Goal: Navigation & Orientation: Find specific page/section

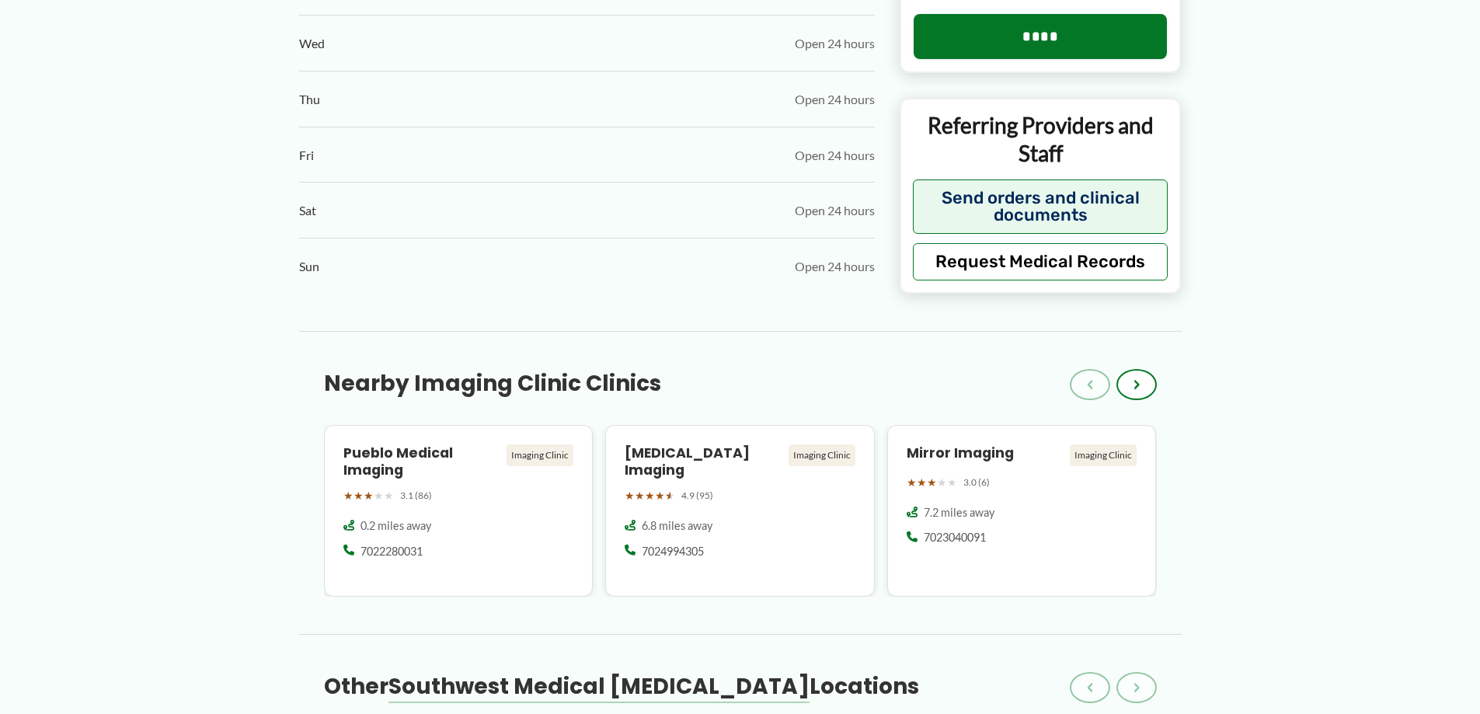
scroll to position [1709, 0]
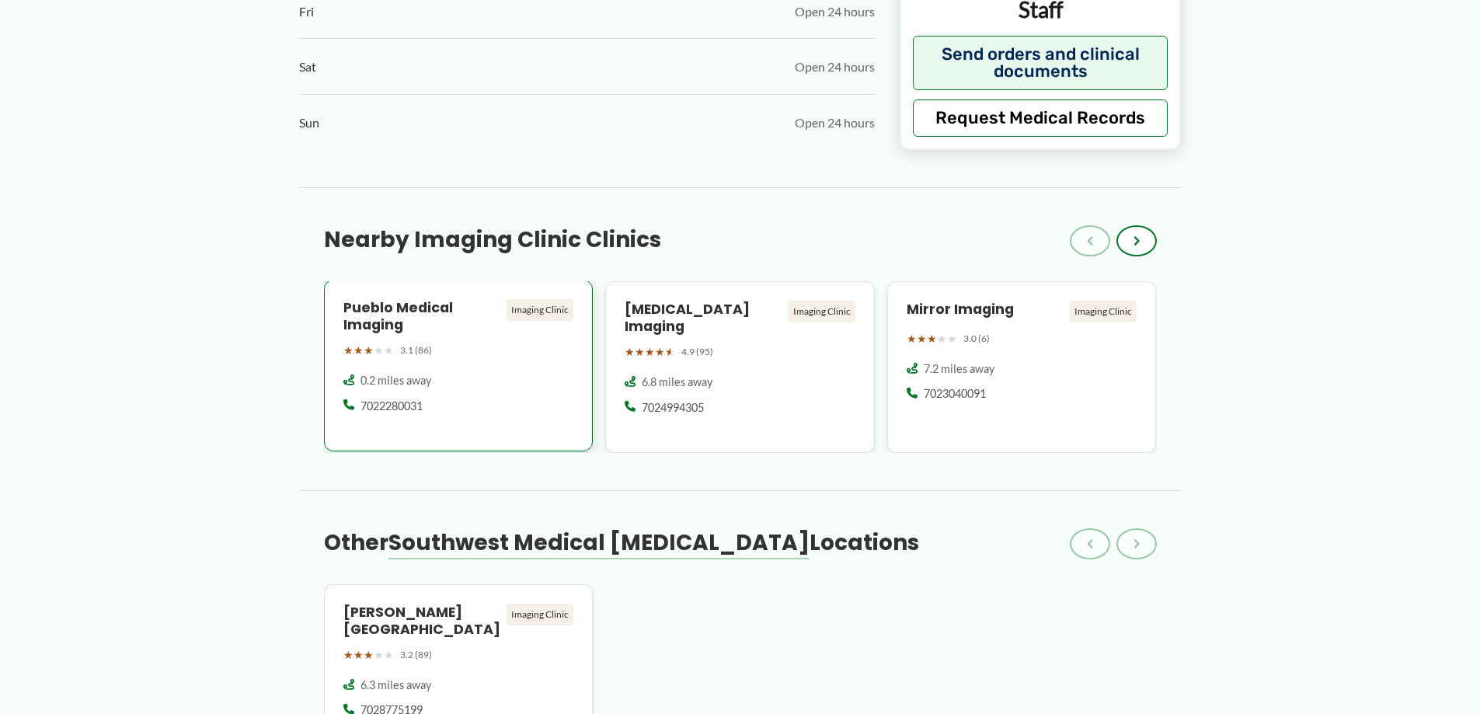
click at [545, 305] on div "Imaging Clinic" at bounding box center [539, 310] width 67 height 22
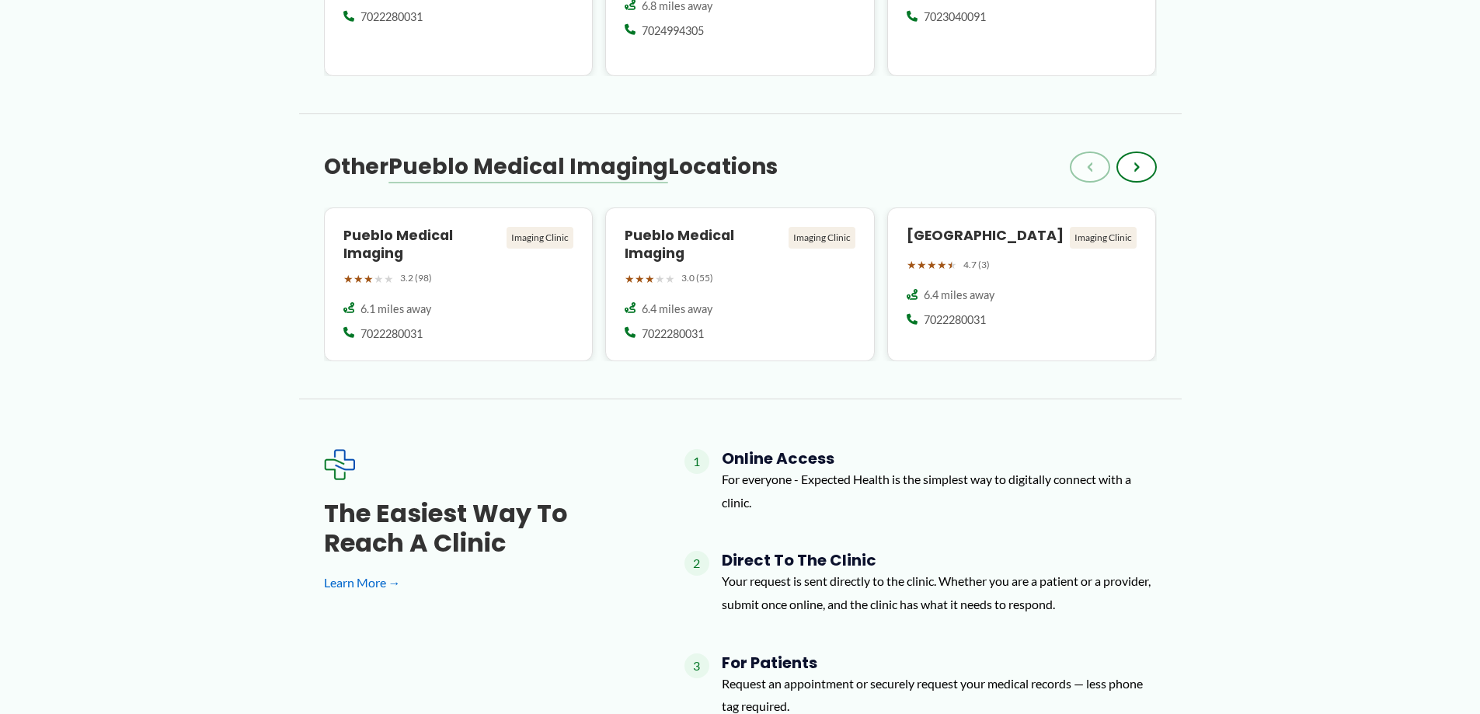
scroll to position [1531, 0]
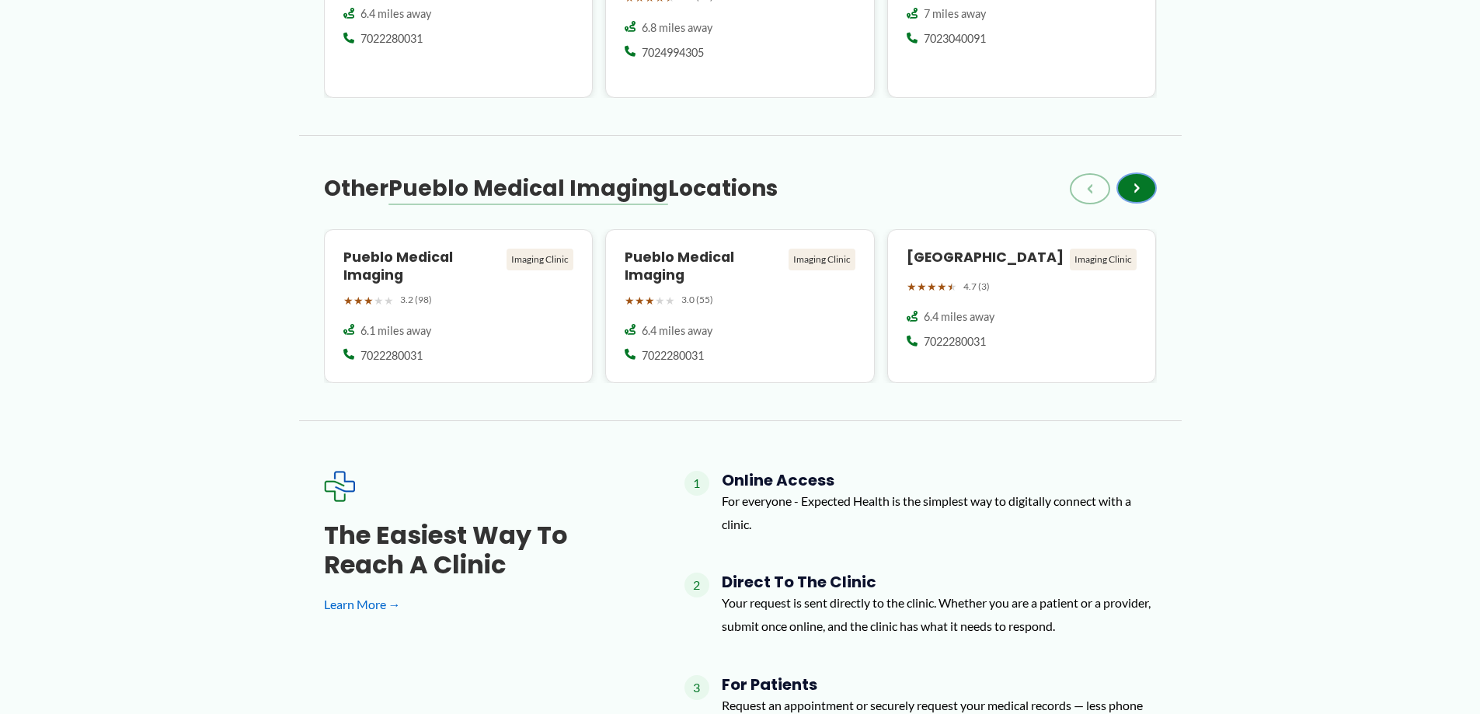
click at [1134, 179] on span "›" at bounding box center [1136, 188] width 6 height 19
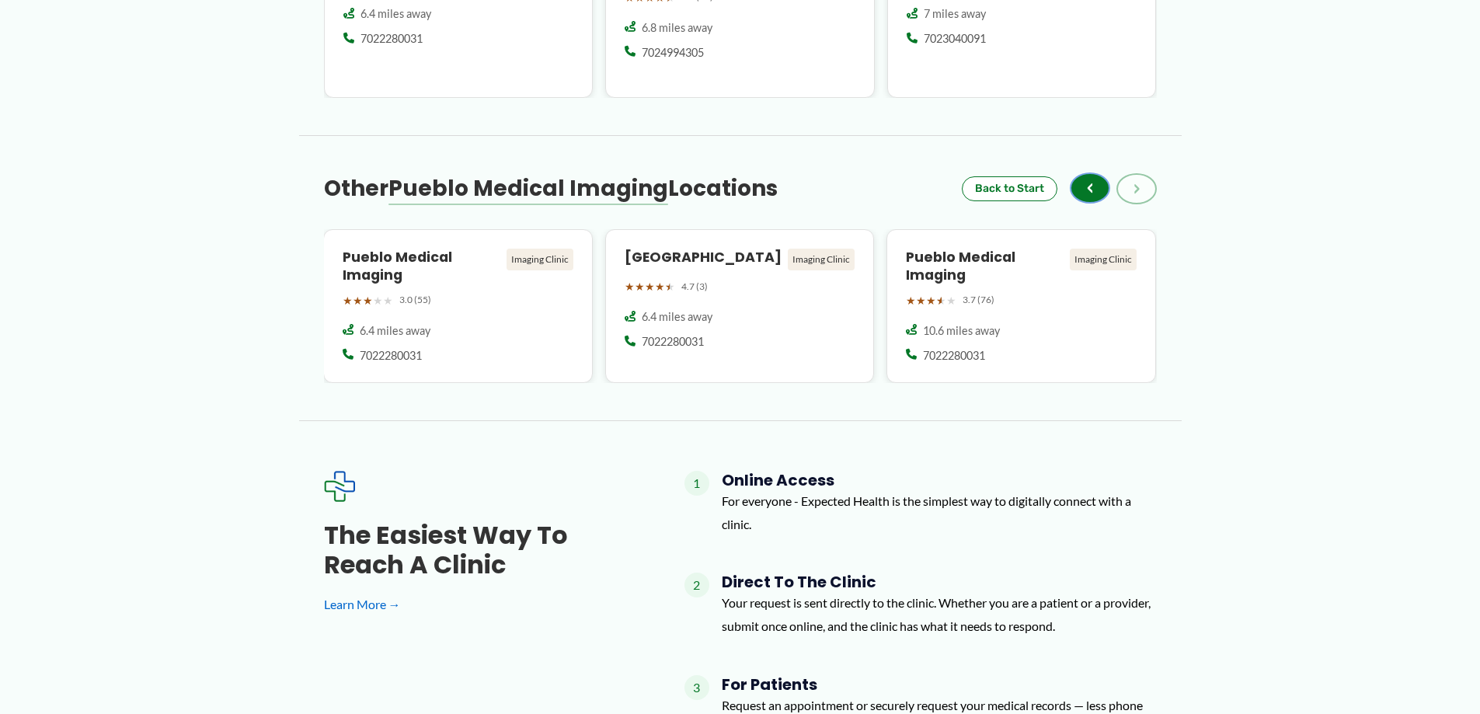
click at [1083, 172] on button "‹" at bounding box center [1090, 187] width 40 height 31
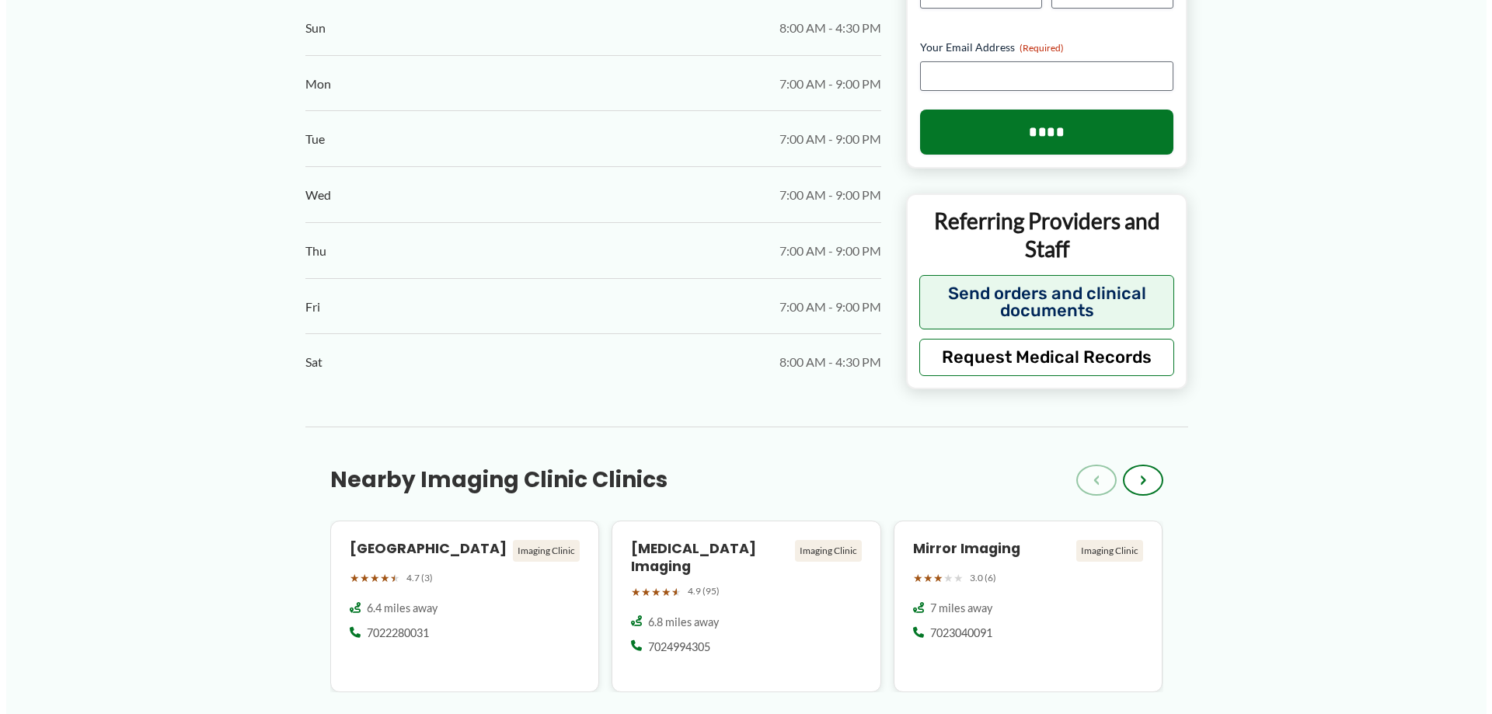
scroll to position [910, 0]
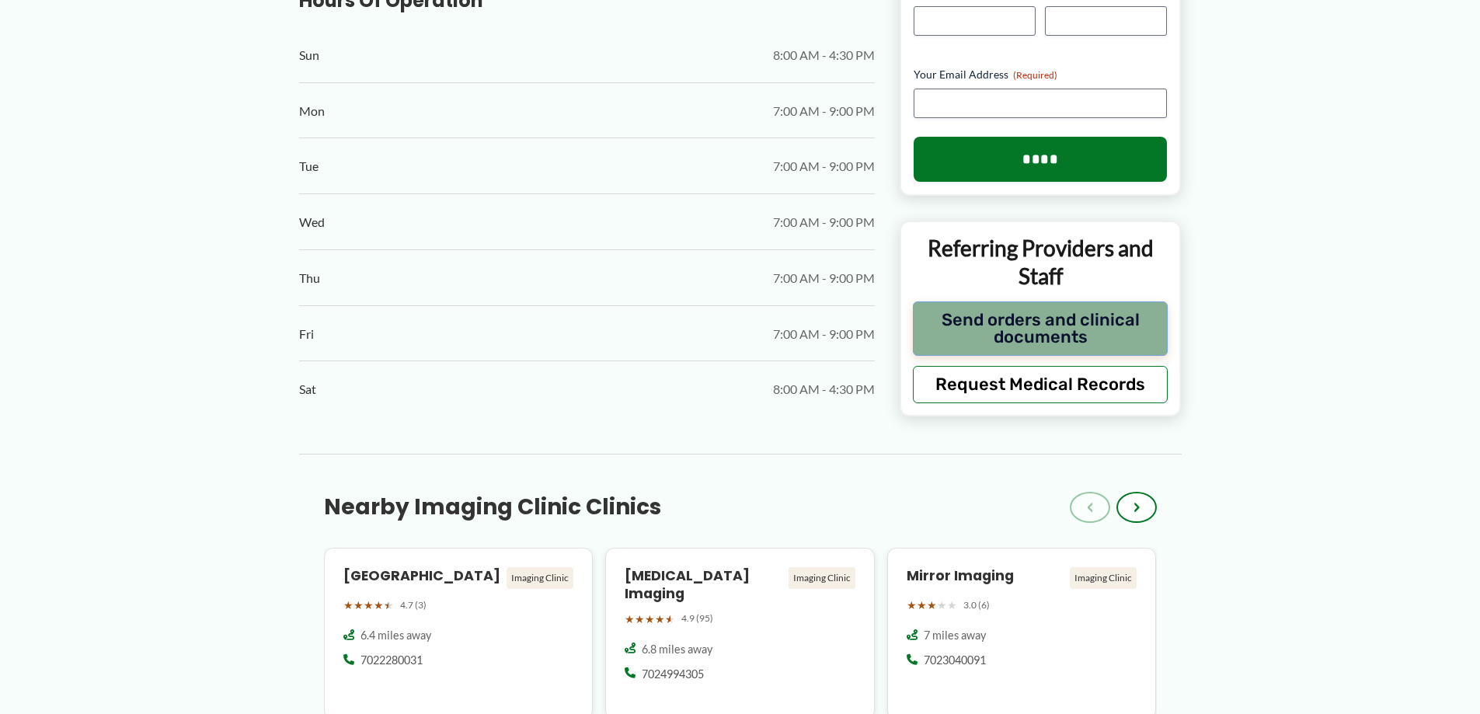
click at [1008, 318] on button "Send orders and clinical documents" at bounding box center [1041, 328] width 256 height 54
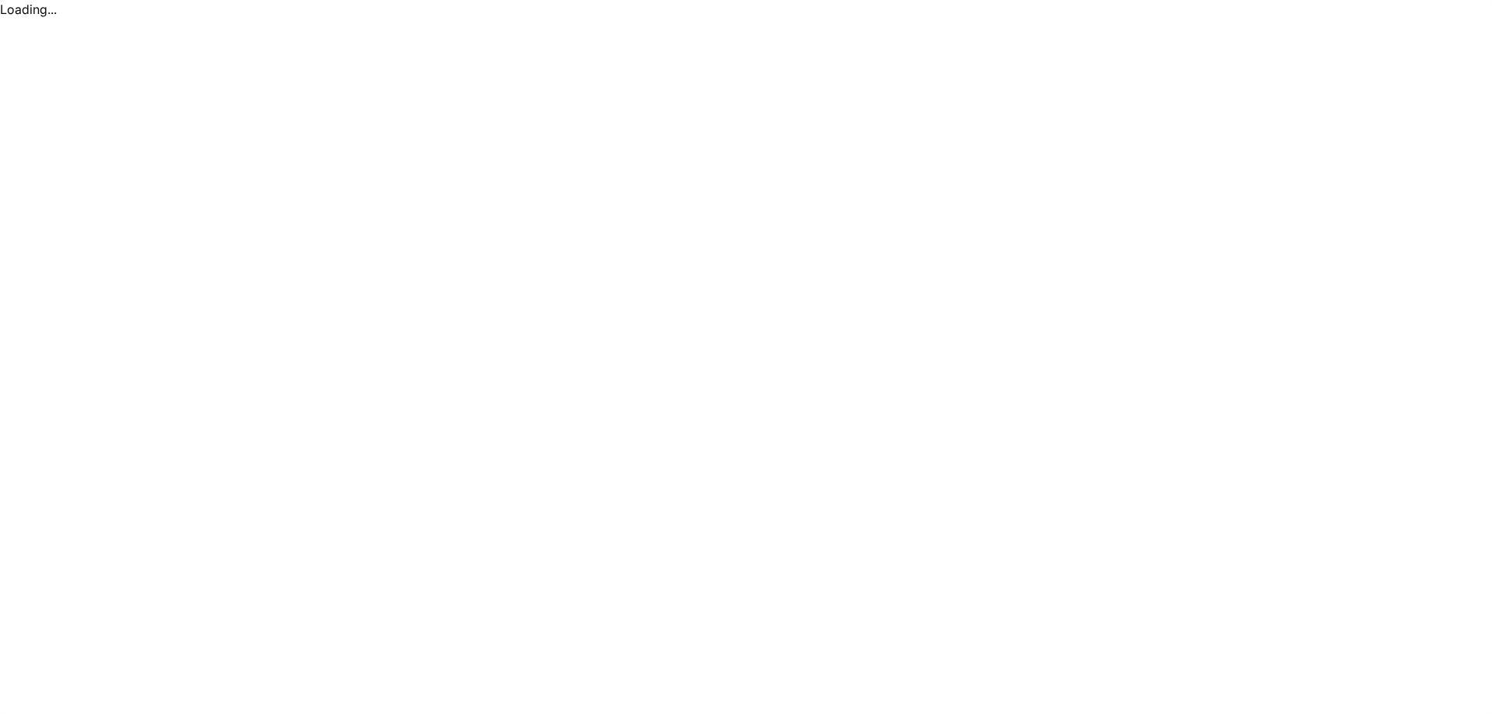
scroll to position [0, 0]
